Goal: Task Accomplishment & Management: Complete application form

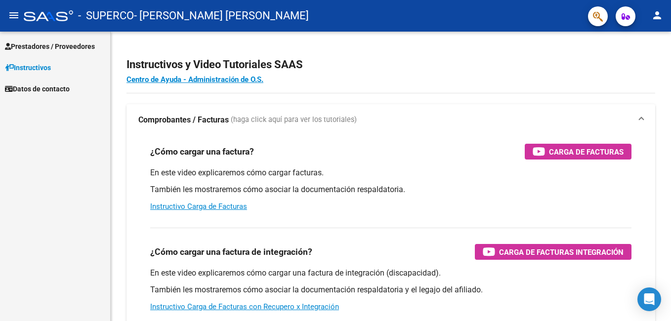
click at [41, 40] on link "Prestadores / Proveedores" at bounding box center [55, 46] width 110 height 21
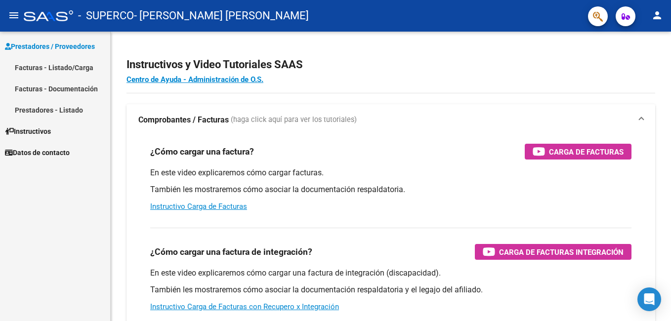
click at [62, 111] on link "Prestadores - Listado" at bounding box center [55, 109] width 110 height 21
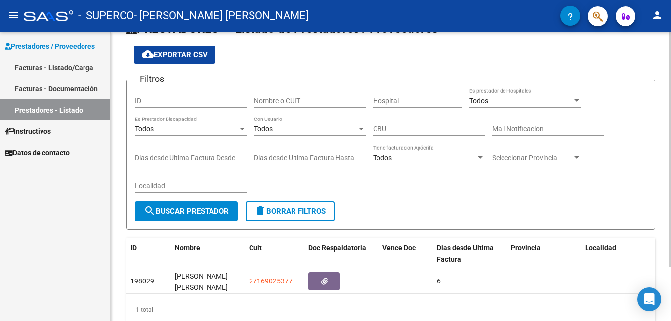
scroll to position [67, 0]
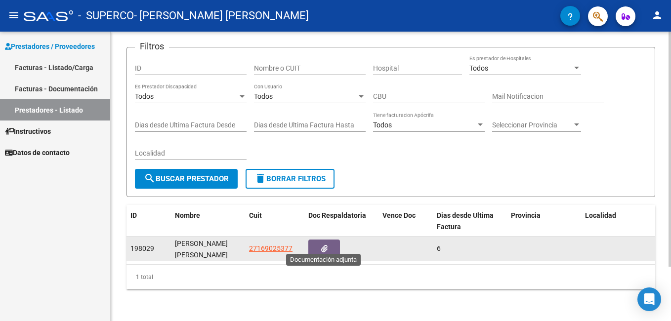
click at [318, 240] on button "button" at bounding box center [324, 249] width 32 height 18
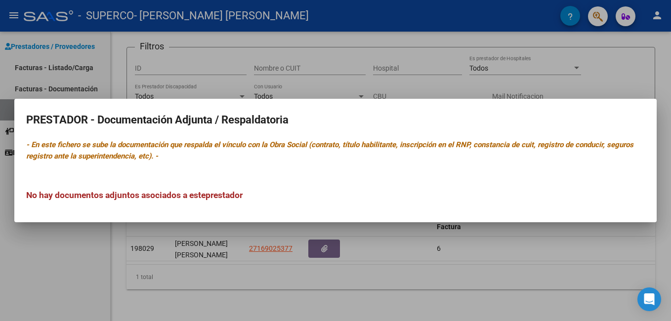
click at [50, 255] on div at bounding box center [335, 160] width 671 height 321
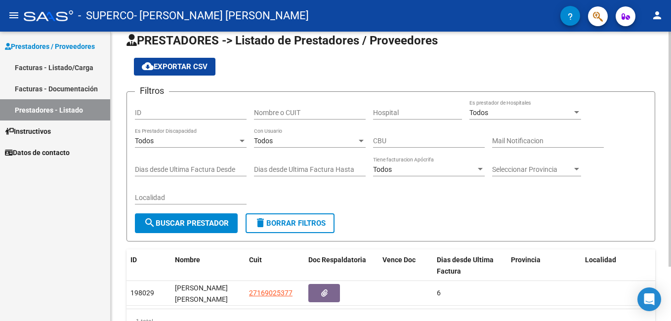
scroll to position [0, 0]
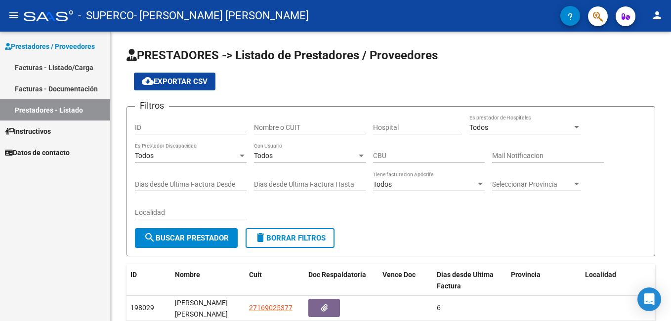
click at [78, 92] on link "Facturas - Documentación" at bounding box center [55, 88] width 110 height 21
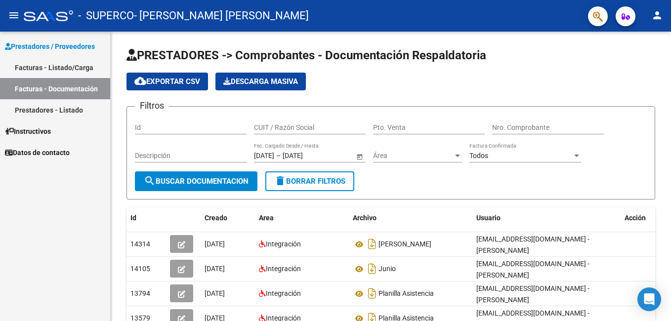
click at [64, 68] on link "Facturas - Listado/Carga" at bounding box center [55, 67] width 110 height 21
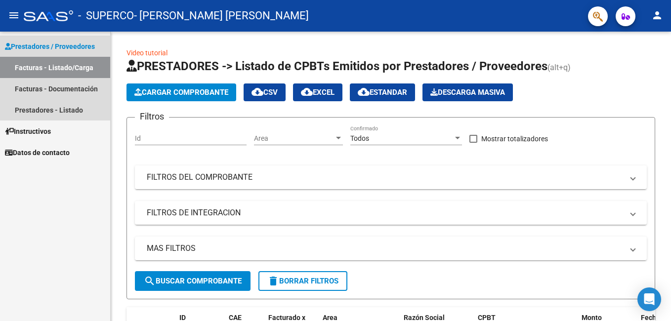
click at [61, 44] on span "Prestadores / Proveedores" at bounding box center [50, 46] width 90 height 11
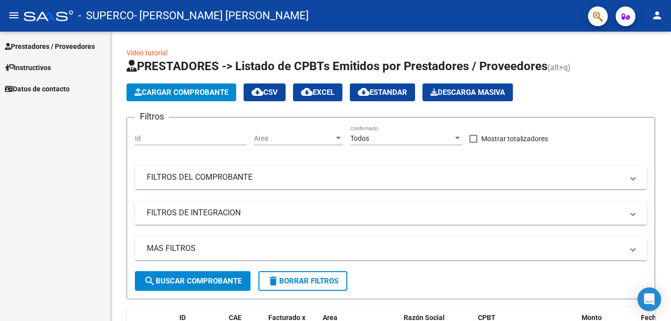
click at [64, 46] on span "Prestadores / Proveedores" at bounding box center [50, 46] width 90 height 11
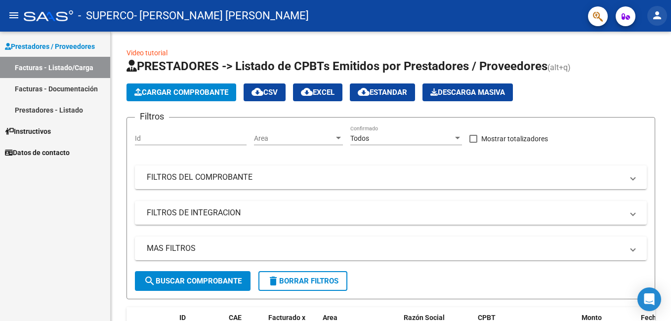
click at [655, 12] on mat-icon "person" at bounding box center [657, 15] width 12 height 12
click at [647, 44] on button "person Mi Perfil" at bounding box center [637, 42] width 60 height 24
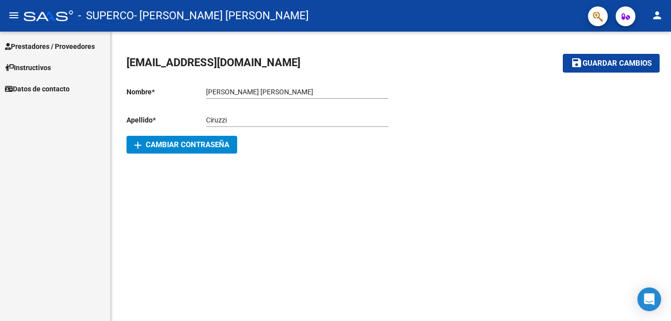
click at [45, 68] on span "Instructivos" at bounding box center [28, 67] width 46 height 11
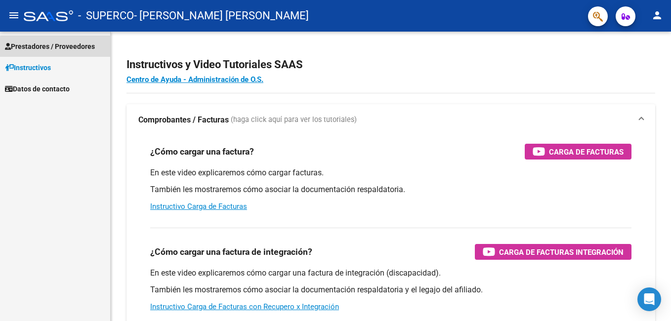
click at [62, 48] on span "Prestadores / Proveedores" at bounding box center [50, 46] width 90 height 11
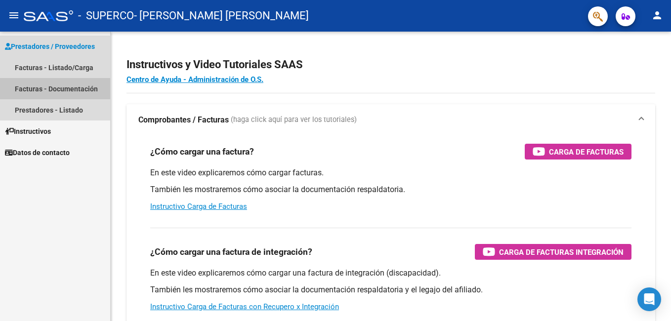
click at [48, 84] on link "Facturas - Documentación" at bounding box center [55, 88] width 110 height 21
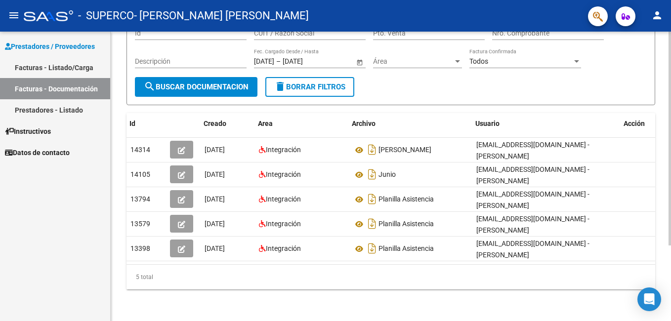
scroll to position [0, 15]
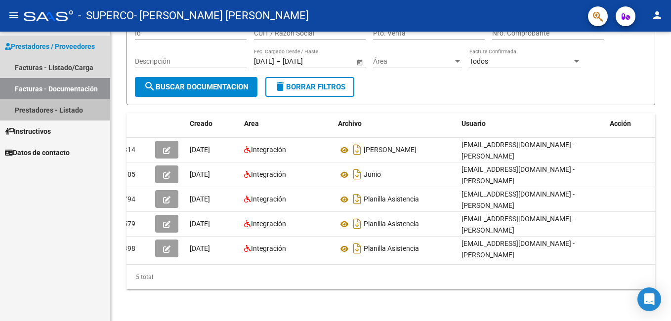
click at [78, 110] on link "Prestadores - Listado" at bounding box center [55, 109] width 110 height 21
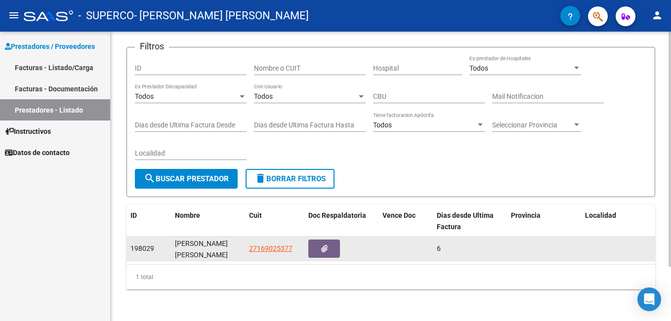
scroll to position [67, 0]
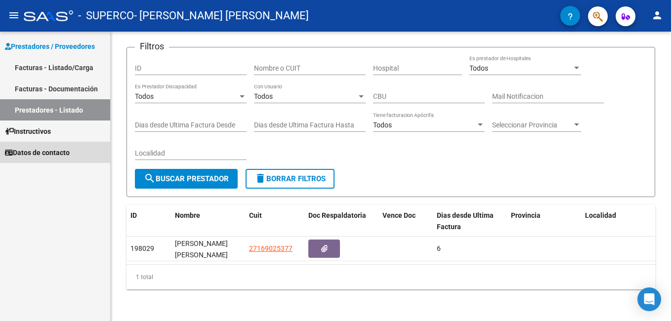
click at [58, 153] on span "Datos de contacto" at bounding box center [37, 152] width 65 height 11
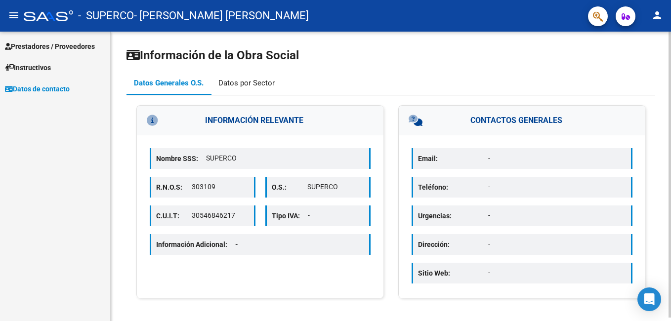
click at [254, 82] on div "Datos por Sector" at bounding box center [246, 83] width 56 height 11
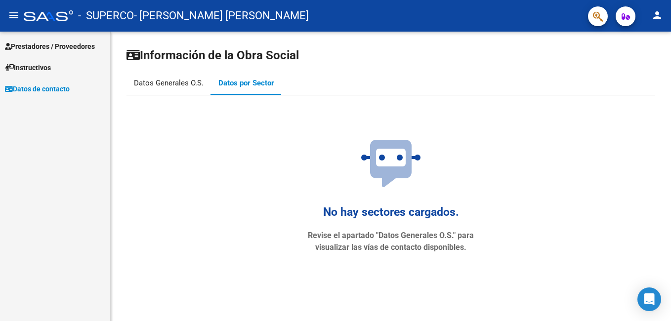
click at [181, 82] on div "Datos Generales O.S." at bounding box center [169, 83] width 70 height 11
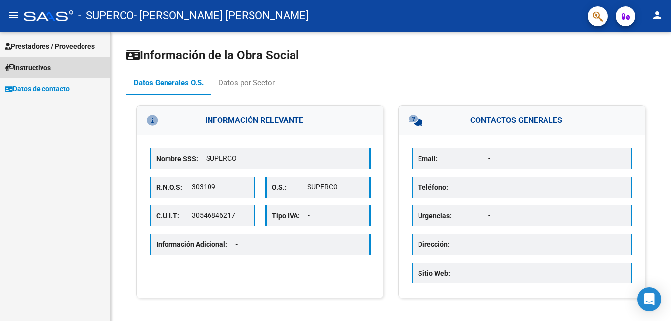
click at [34, 69] on span "Instructivos" at bounding box center [28, 67] width 46 height 11
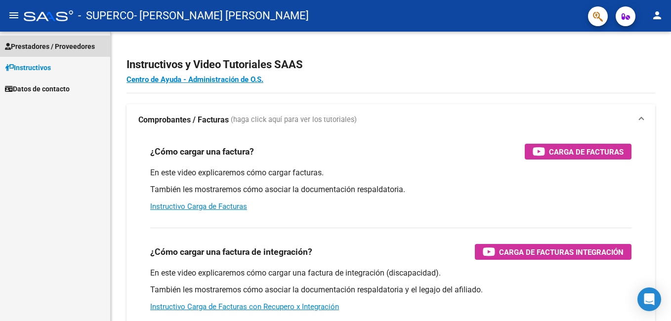
click at [54, 49] on span "Prestadores / Proveedores" at bounding box center [50, 46] width 90 height 11
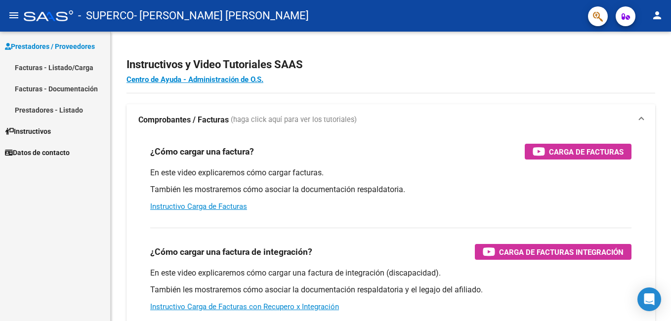
click at [56, 69] on link "Facturas - Listado/Carga" at bounding box center [55, 67] width 110 height 21
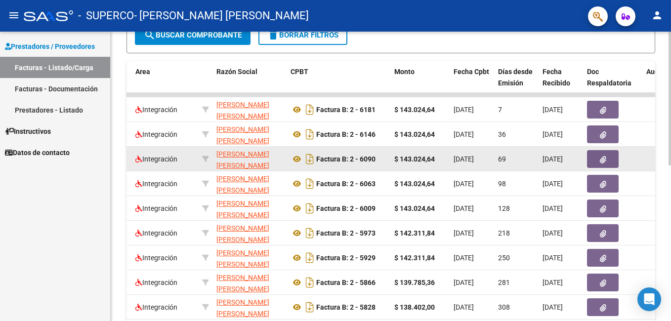
scroll to position [238, 0]
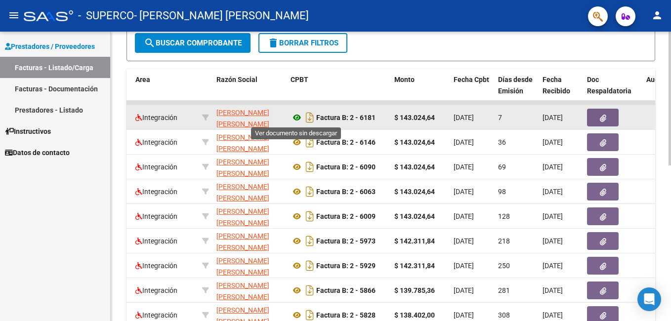
click at [298, 118] on icon at bounding box center [296, 118] width 13 height 12
click at [179, 118] on div "Integración" at bounding box center [164, 117] width 59 height 11
click at [166, 114] on span "Integración" at bounding box center [156, 118] width 42 height 8
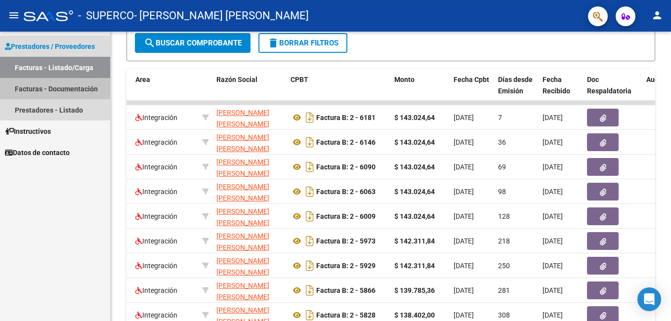
click at [67, 88] on link "Facturas - Documentación" at bounding box center [55, 88] width 110 height 21
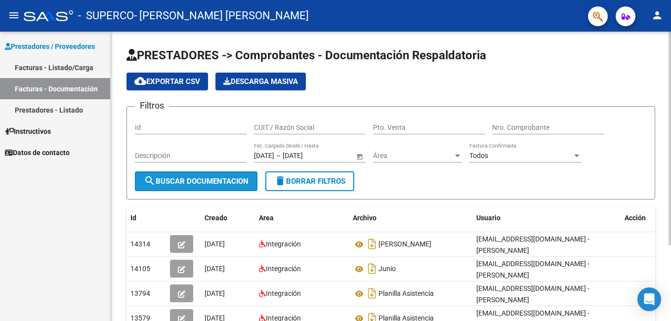
click at [200, 176] on button "search Buscar Documentacion" at bounding box center [196, 181] width 122 height 20
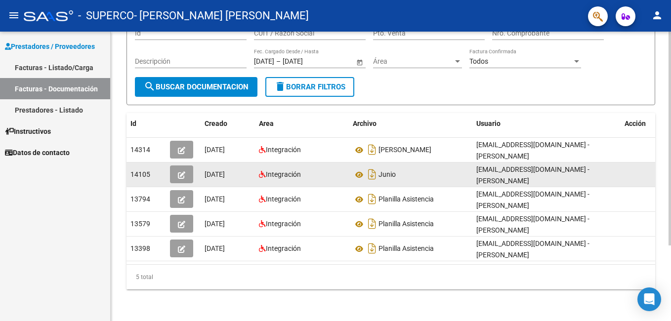
scroll to position [99, 0]
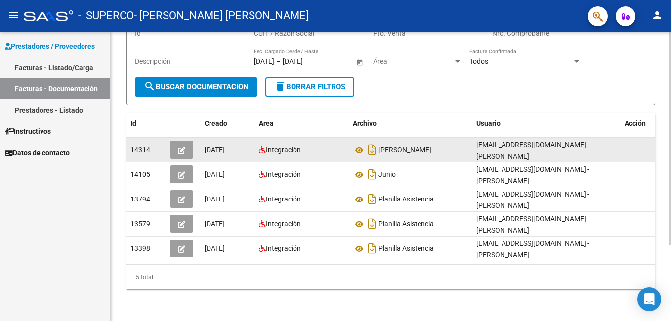
click at [175, 146] on button "button" at bounding box center [181, 150] width 23 height 18
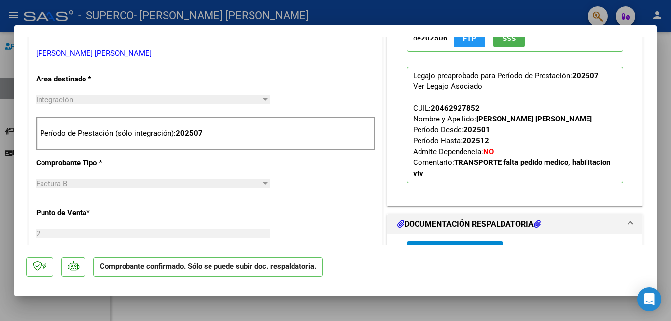
scroll to position [284, 0]
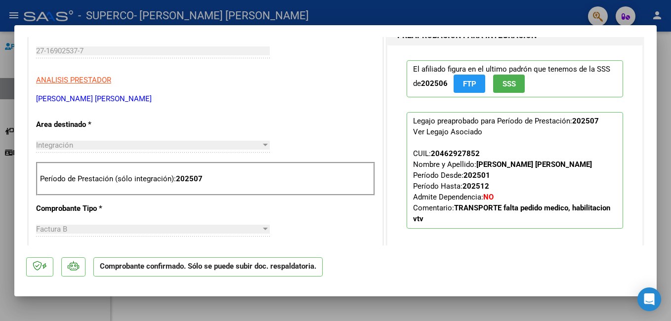
click at [457, 209] on strong "TRANSPORTE falta pedido medico, habilitacion vtv" at bounding box center [511, 214] width 197 height 20
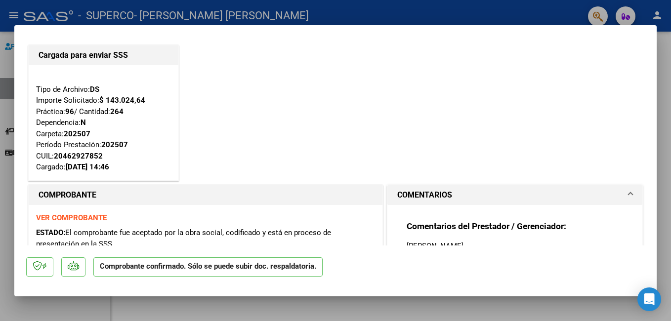
scroll to position [0, 0]
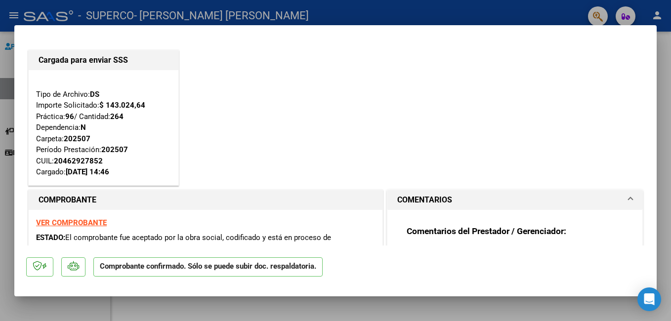
click at [661, 107] on div at bounding box center [335, 160] width 671 height 321
type input "$ 0,00"
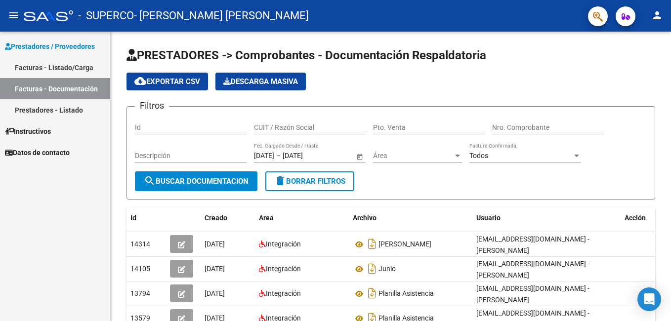
click at [59, 111] on link "Prestadores - Listado" at bounding box center [55, 109] width 110 height 21
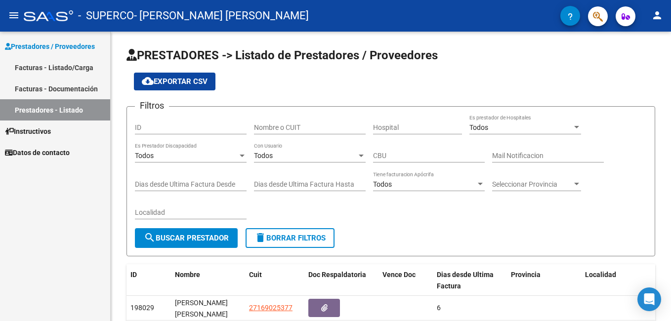
click at [627, 15] on icon "button" at bounding box center [625, 16] width 8 height 7
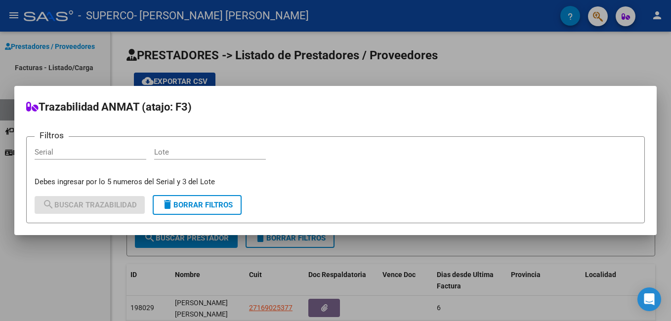
click at [559, 54] on div at bounding box center [335, 160] width 671 height 321
